Goal: Information Seeking & Learning: Learn about a topic

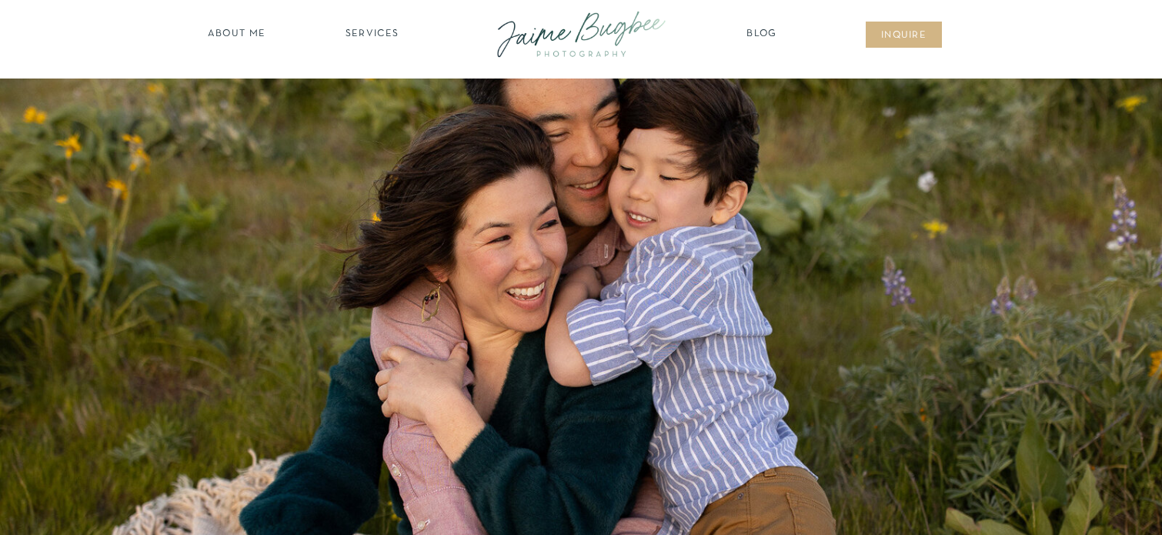
scroll to position [15, 0]
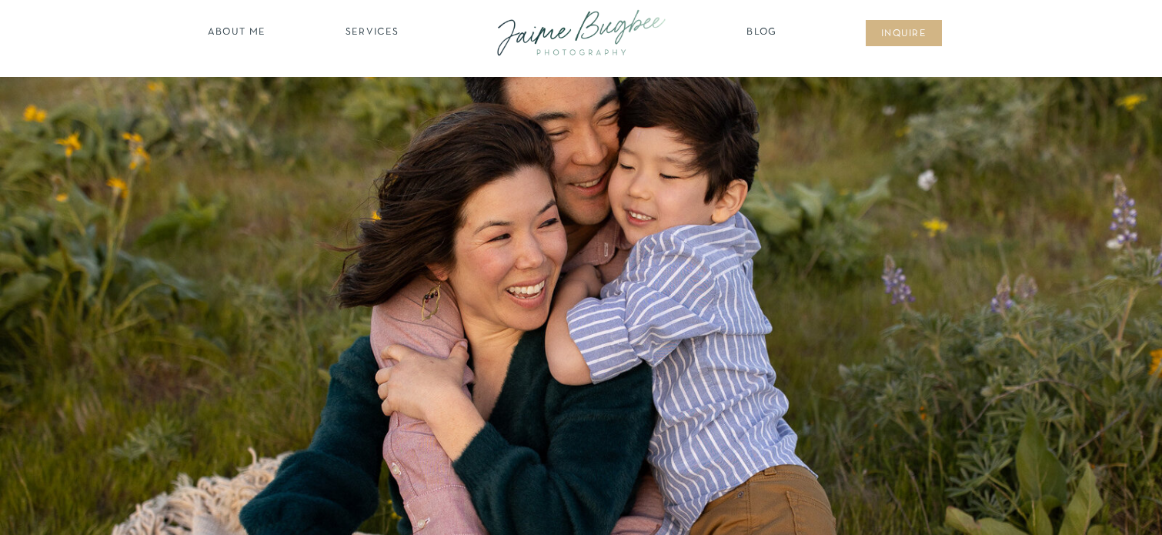
click at [369, 31] on nav "SERVICES" at bounding box center [371, 32] width 87 height 15
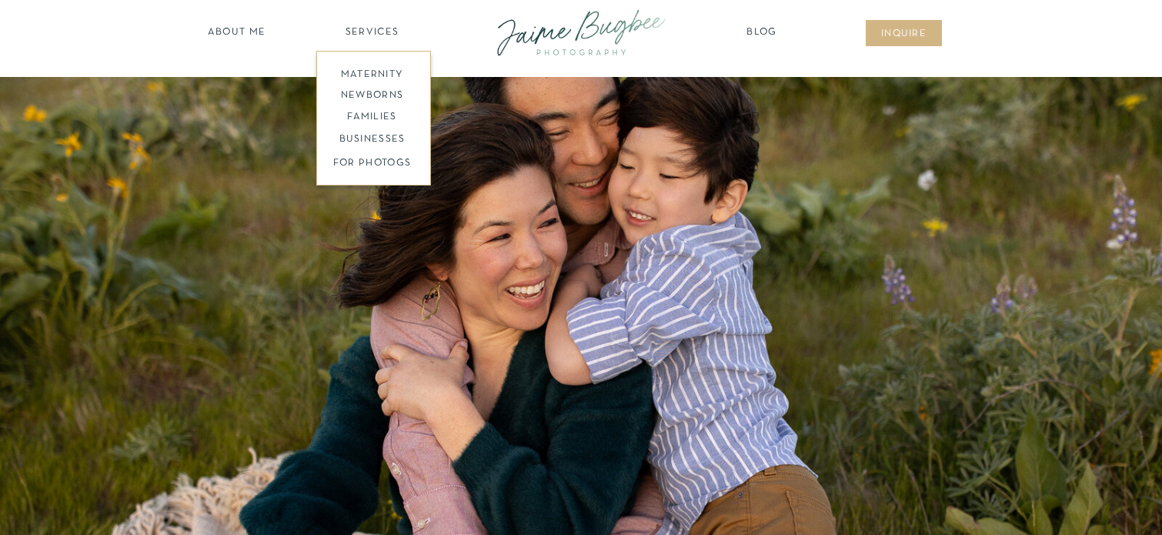
click at [375, 115] on nav "families" at bounding box center [372, 117] width 118 height 15
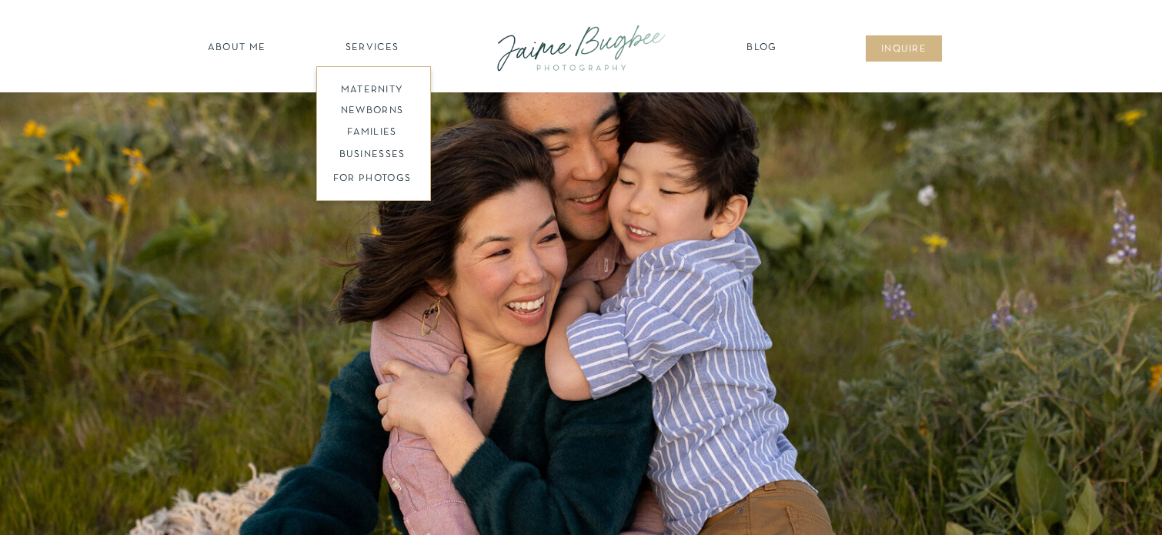
scroll to position [0, 0]
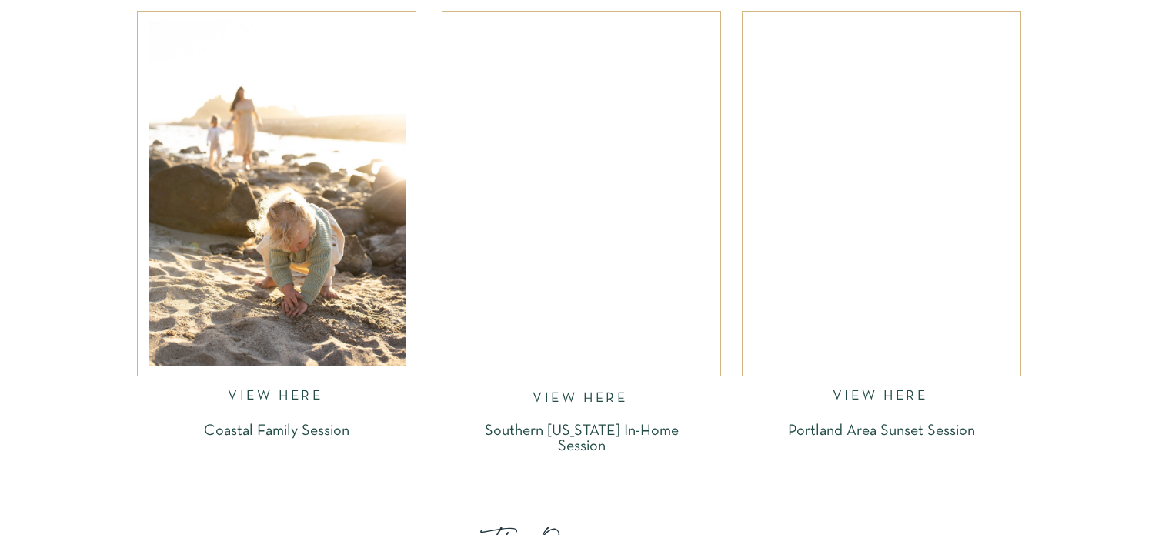
scroll to position [2451, 0]
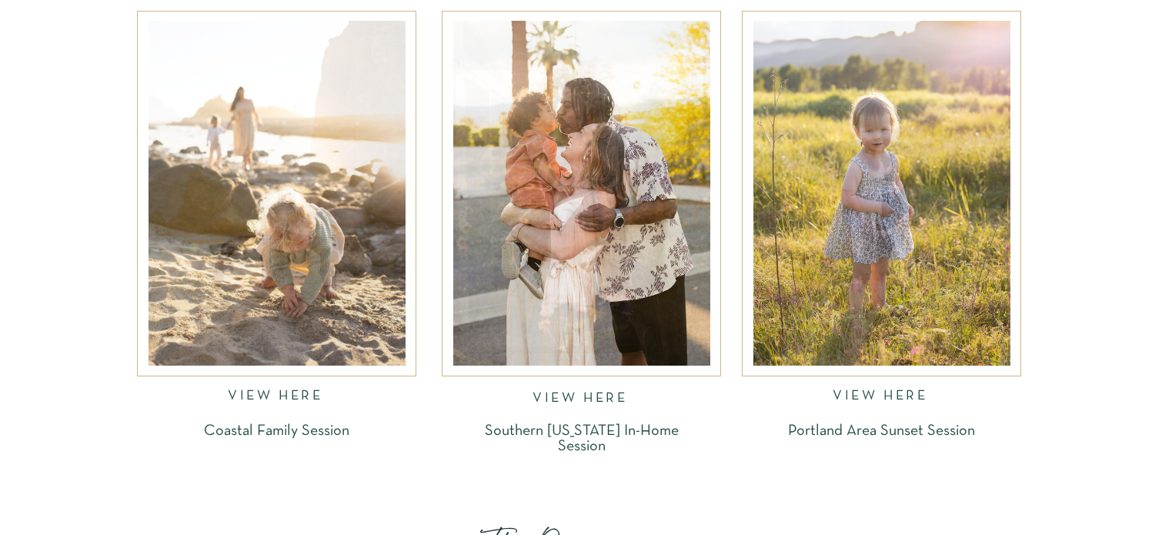
click at [874, 172] on div at bounding box center [881, 193] width 257 height 345
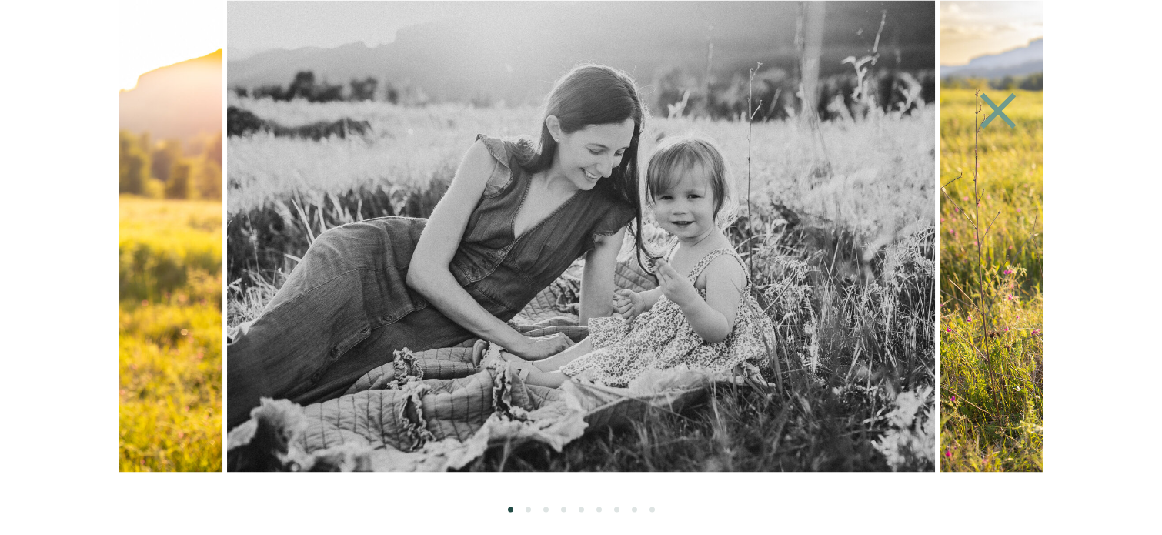
scroll to position [2693, 0]
click at [524, 512] on ol at bounding box center [580, 492] width 923 height 40
click at [527, 508] on li "Page dot 2" at bounding box center [527, 508] width 5 height 5
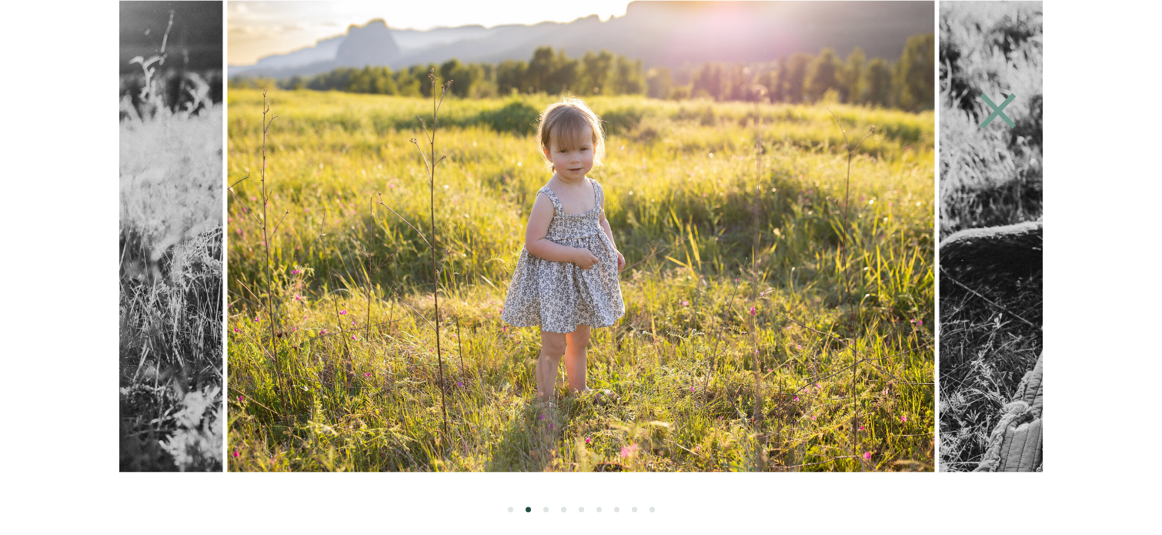
click at [546, 508] on li "Page dot 3" at bounding box center [545, 508] width 5 height 5
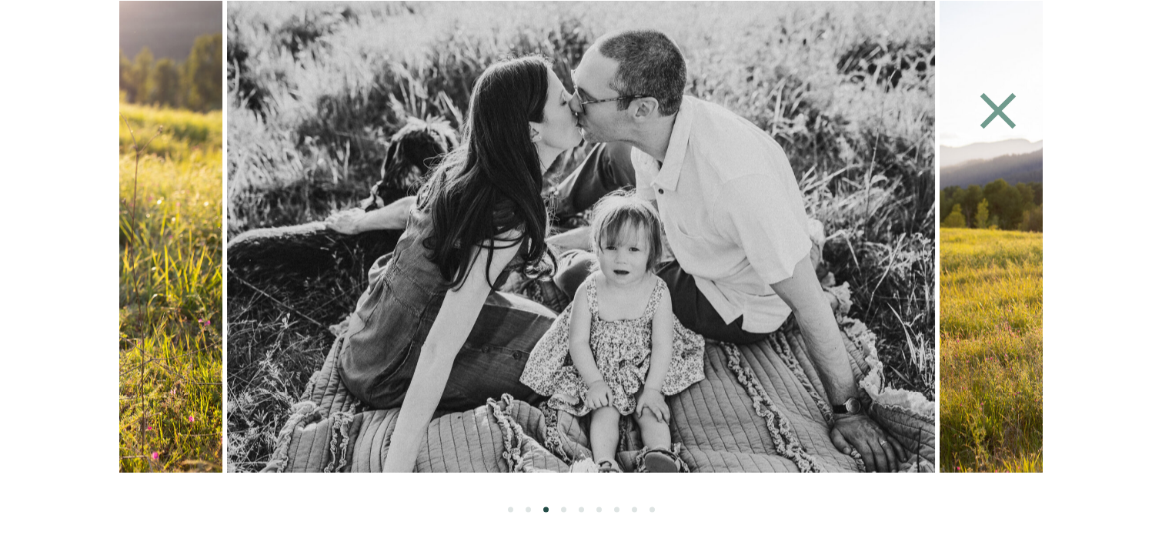
click at [578, 511] on ol at bounding box center [580, 492] width 923 height 40
click at [602, 512] on ol at bounding box center [580, 492] width 923 height 40
click at [605, 508] on ol at bounding box center [580, 492] width 923 height 40
